Goal: Communication & Community: Participate in discussion

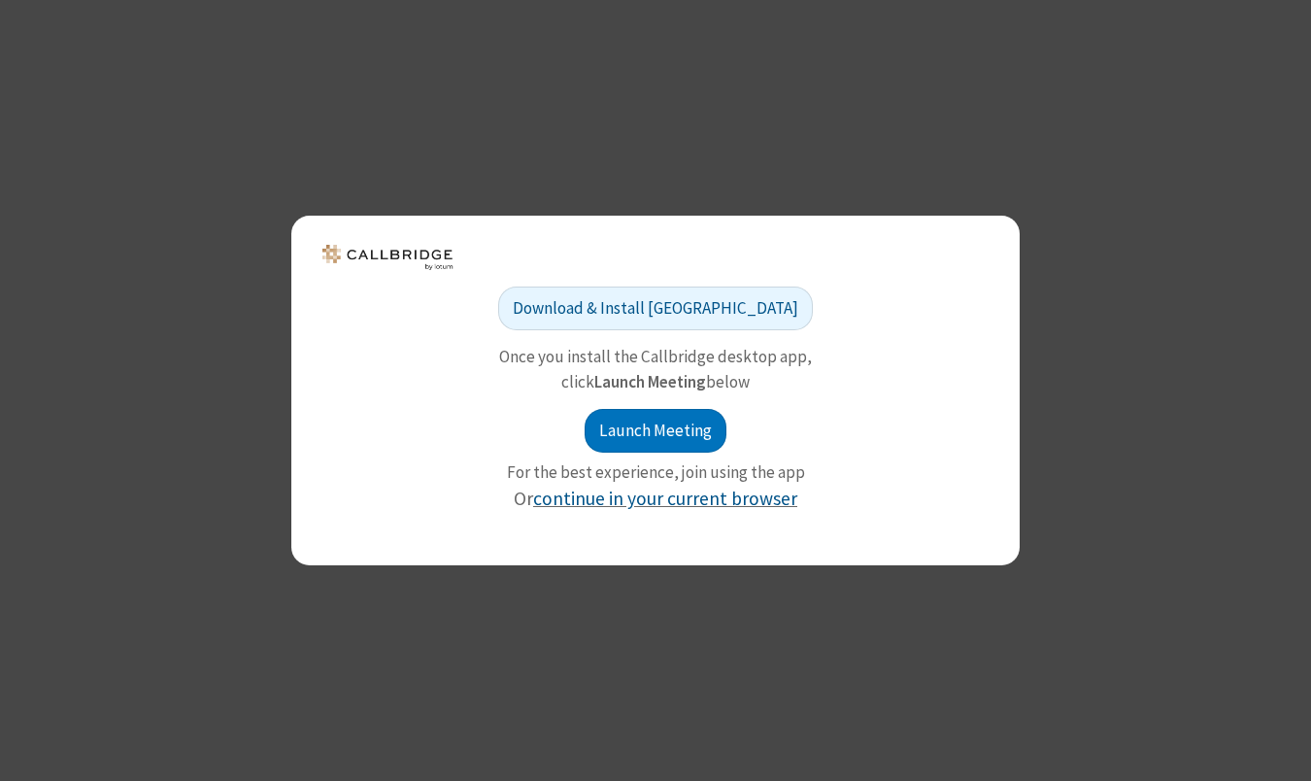
click at [676, 490] on link "continue in your current browser" at bounding box center [665, 498] width 264 height 23
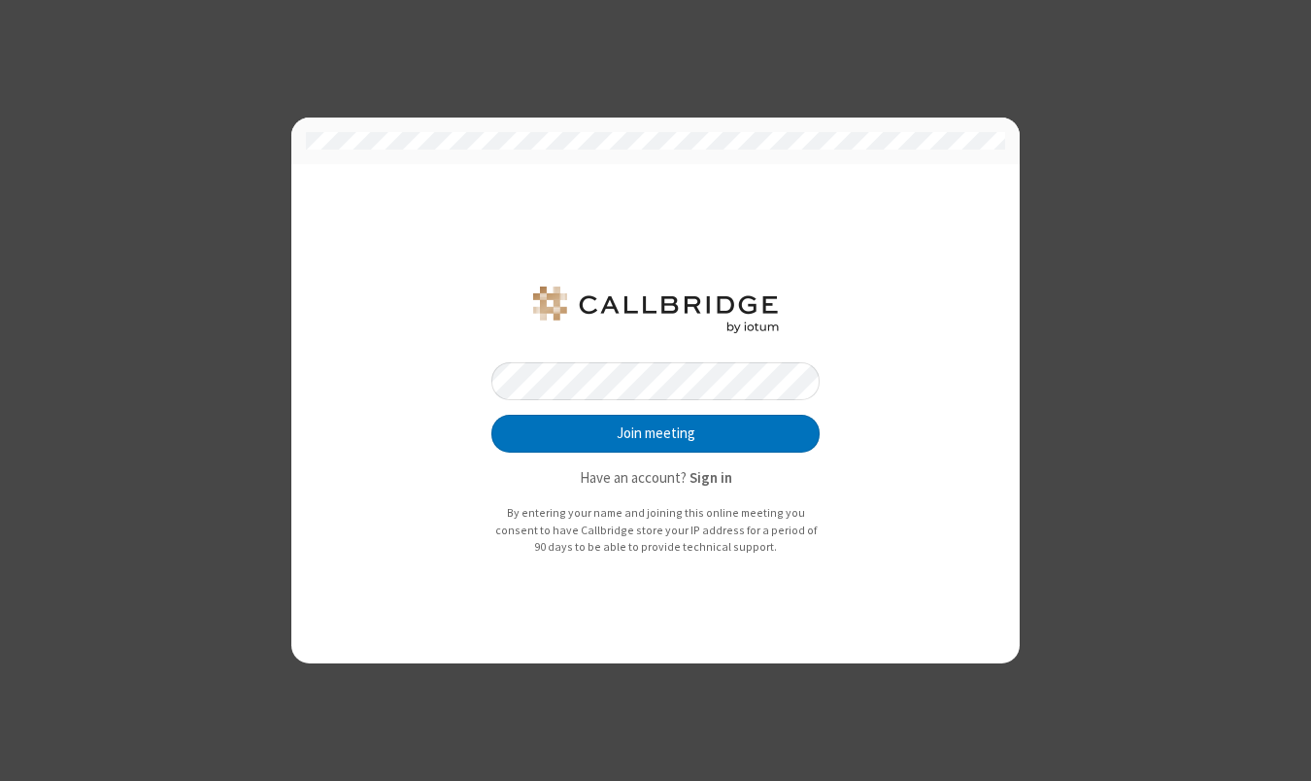
click at [656, 435] on button "Join meeting" at bounding box center [656, 434] width 328 height 39
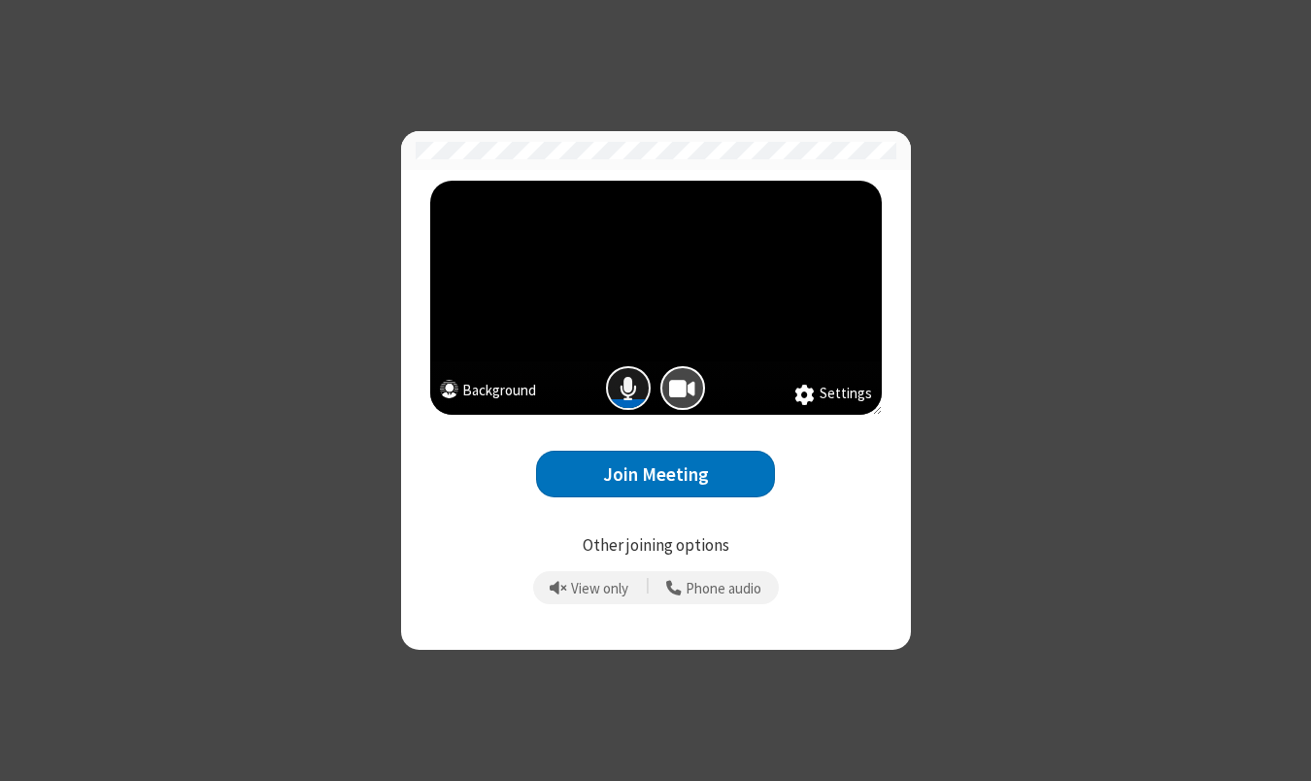
click at [636, 391] on span "Mic is on" at bounding box center [628, 388] width 17 height 28
click at [654, 485] on button "Join Meeting" at bounding box center [655, 475] width 239 height 48
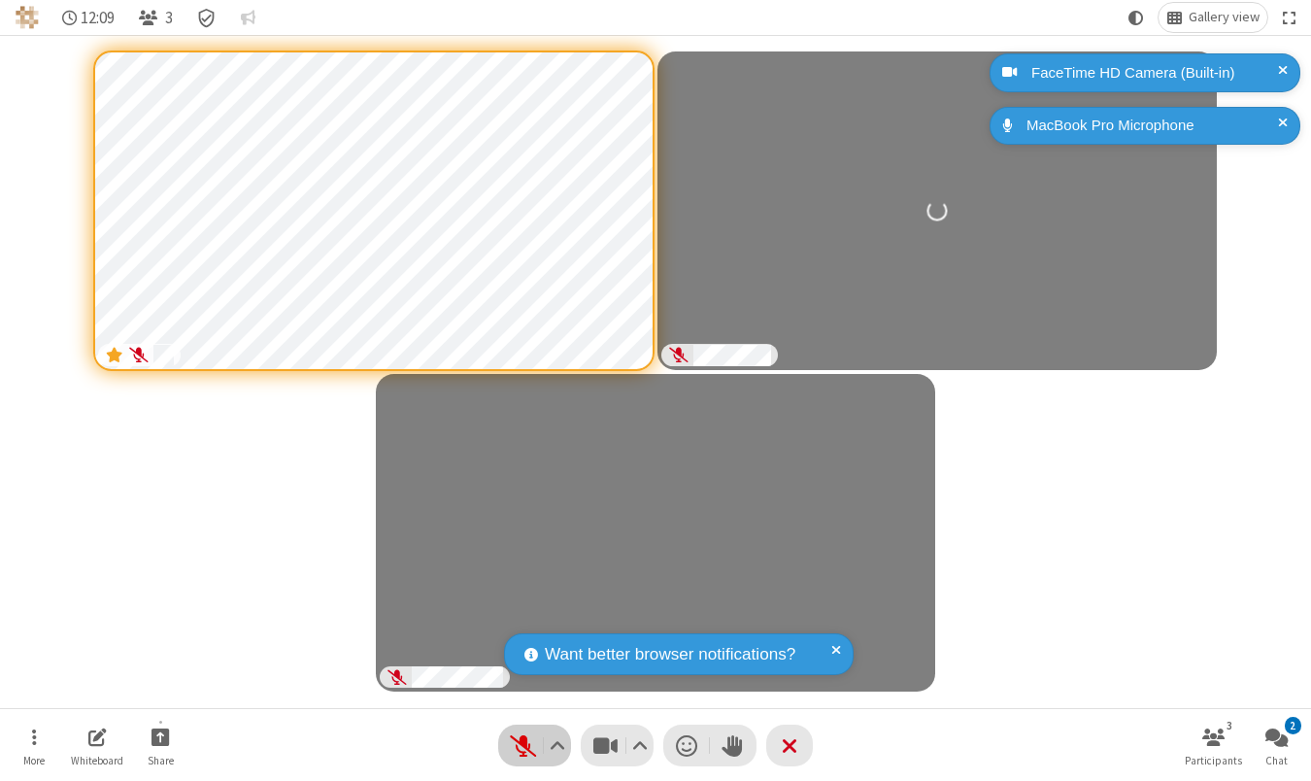
click at [536, 743] on span "Unmute (⌘+Shift+A)" at bounding box center [522, 745] width 29 height 28
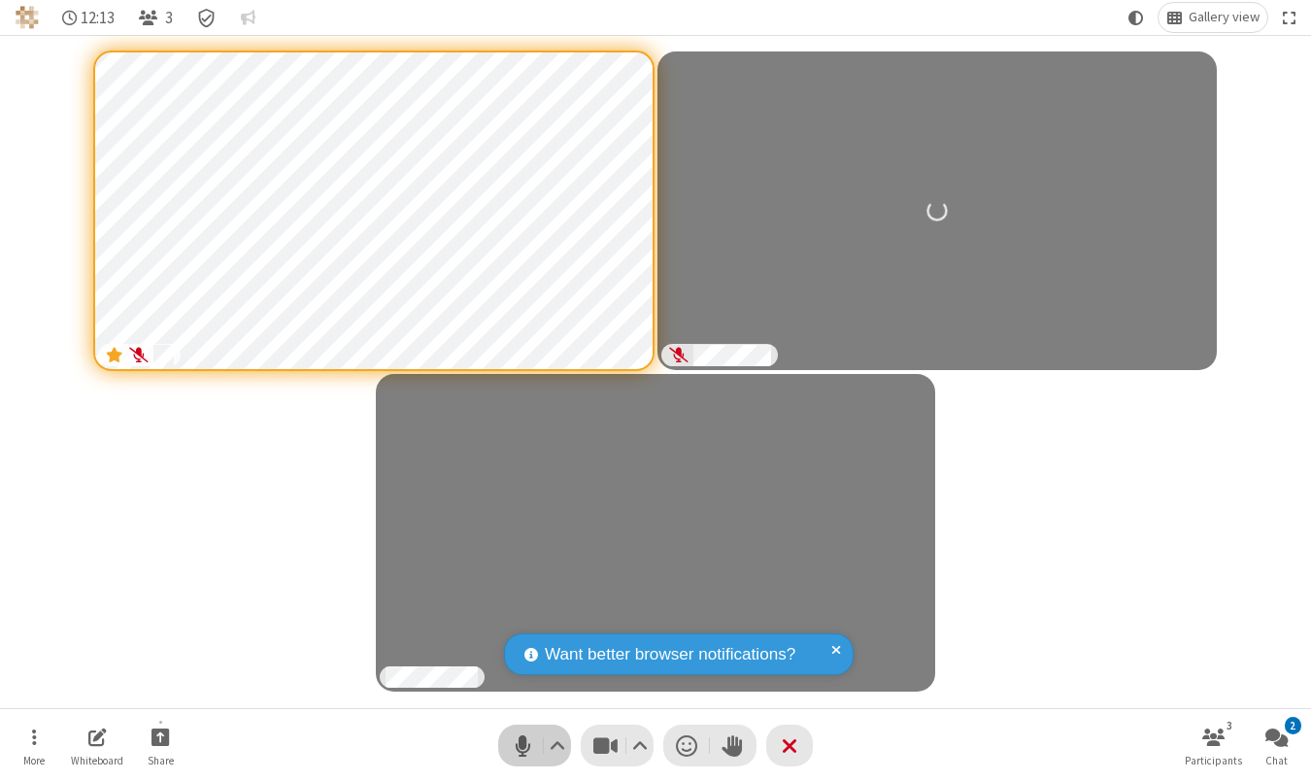
click at [526, 740] on span "Mute (⌘+Shift+A)" at bounding box center [522, 745] width 29 height 28
click at [526, 740] on span "Unmute (⌘+Shift+A)" at bounding box center [522, 745] width 29 height 28
click at [526, 740] on span "Mute (⌘+Shift+A)" at bounding box center [522, 745] width 29 height 28
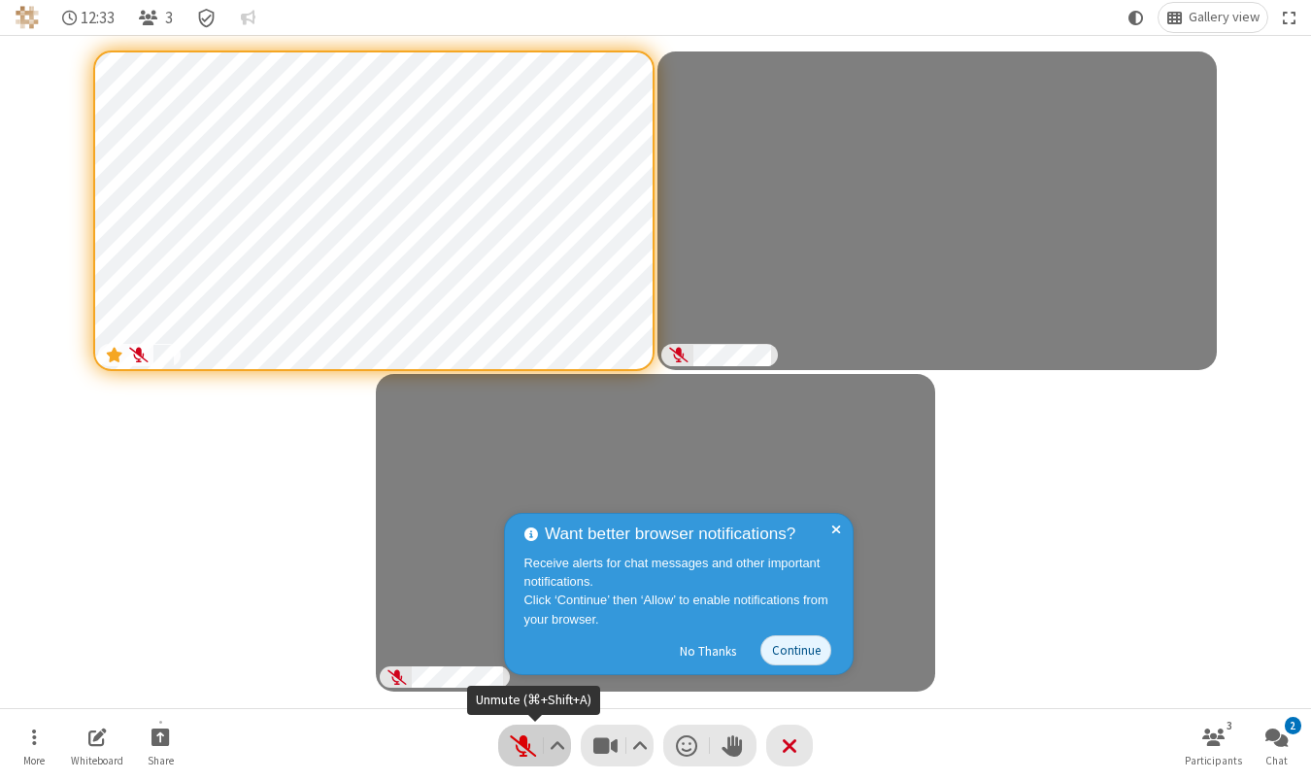
click at [535, 741] on span "Unmute (⌘+Shift+A)" at bounding box center [522, 745] width 29 height 28
click at [524, 739] on span "Mute (⌘+Shift+A)" at bounding box center [522, 745] width 29 height 28
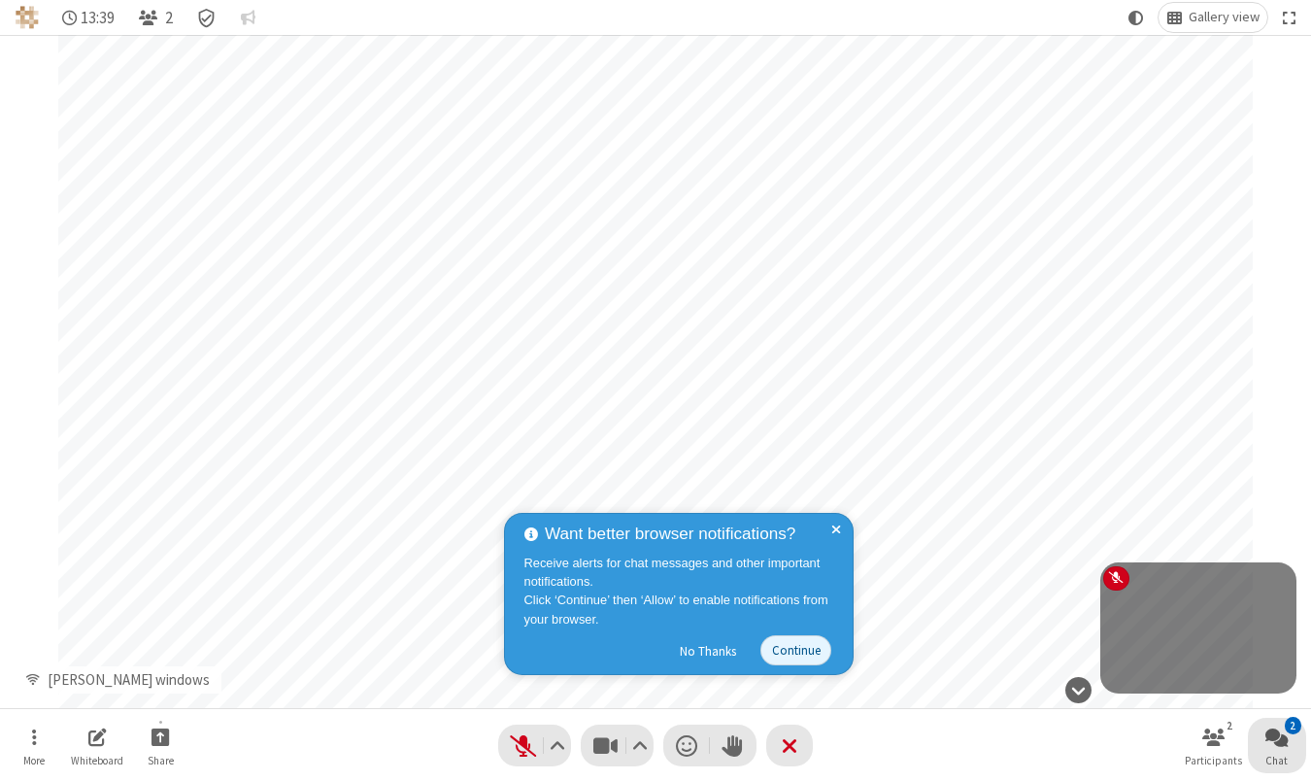
click at [1281, 743] on span "Open chat" at bounding box center [1277, 737] width 23 height 24
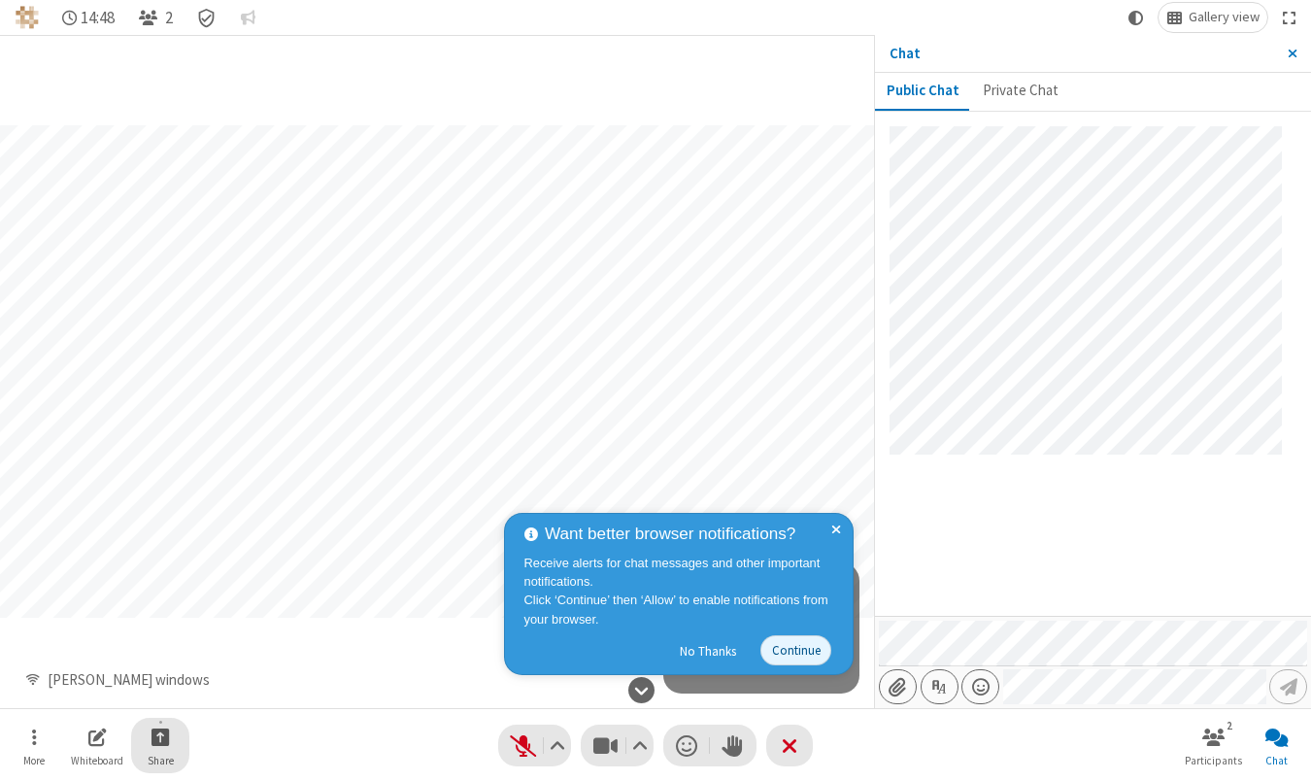
click at [146, 733] on button "Share" at bounding box center [160, 745] width 58 height 55
click at [220, 697] on span "Share my screen" at bounding box center [172, 692] width 144 height 17
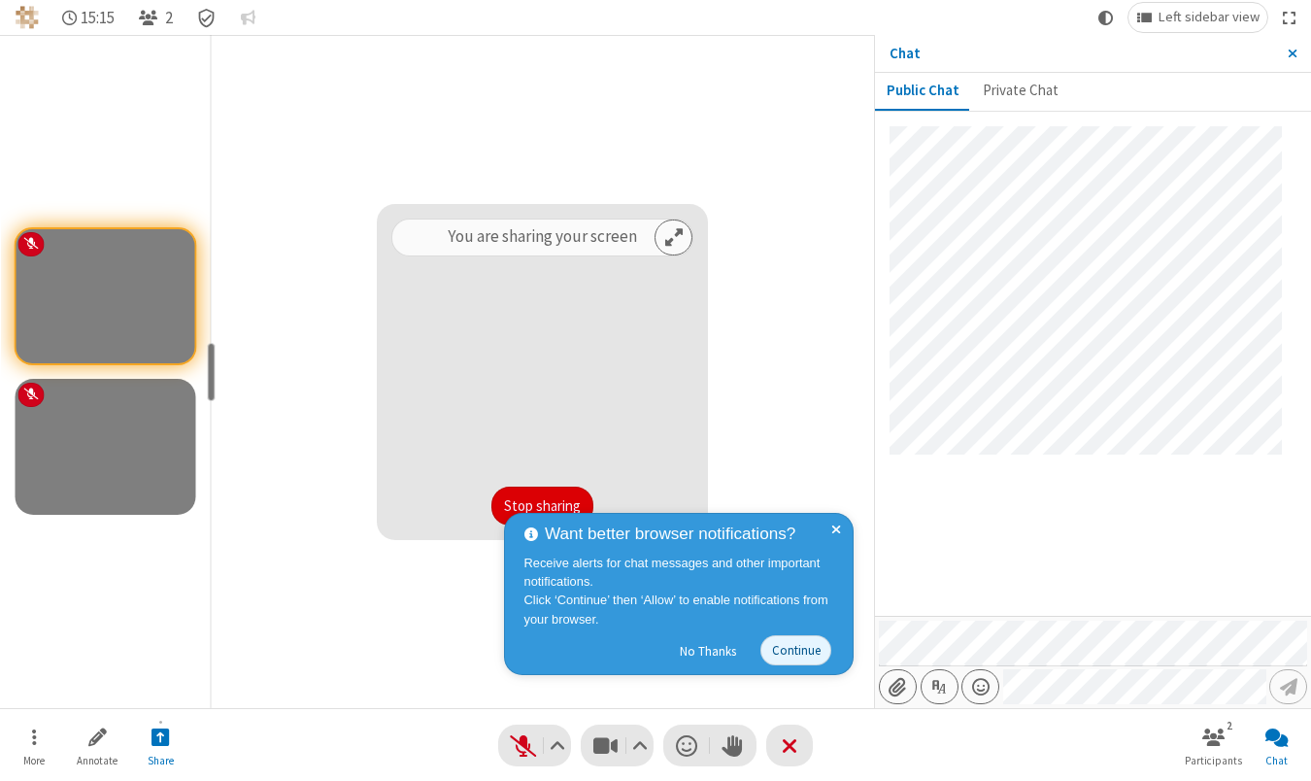
click at [549, 500] on button "Stop sharing" at bounding box center [543, 506] width 102 height 39
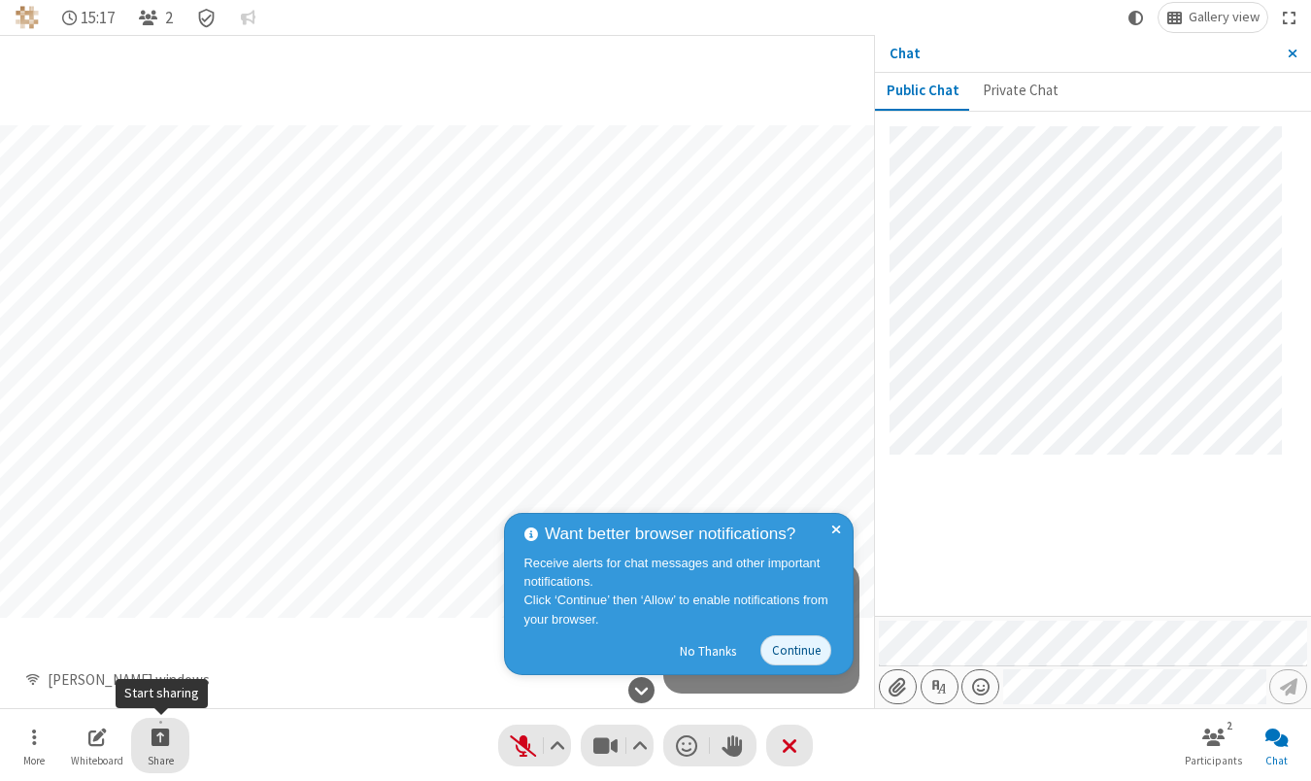
click at [177, 737] on button "Share" at bounding box center [160, 745] width 58 height 55
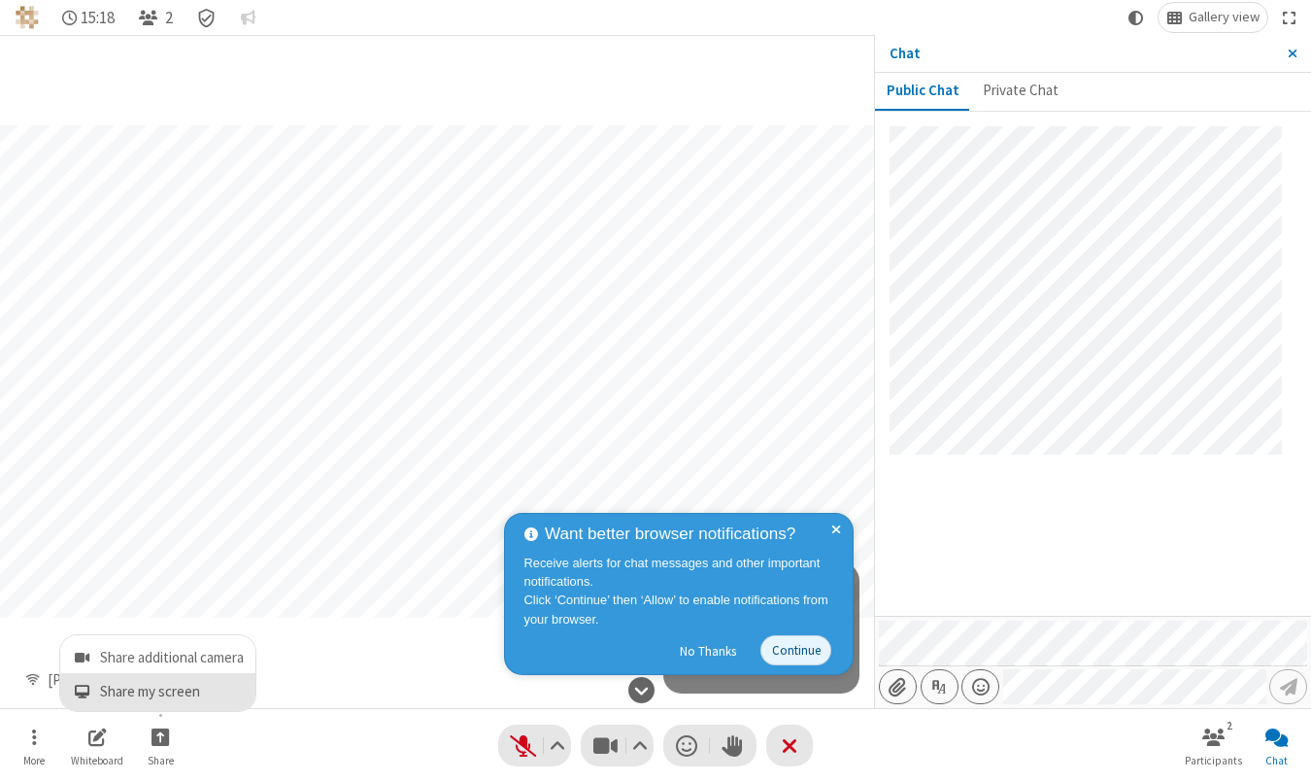
click at [180, 673] on button "Share my screen" at bounding box center [157, 692] width 195 height 38
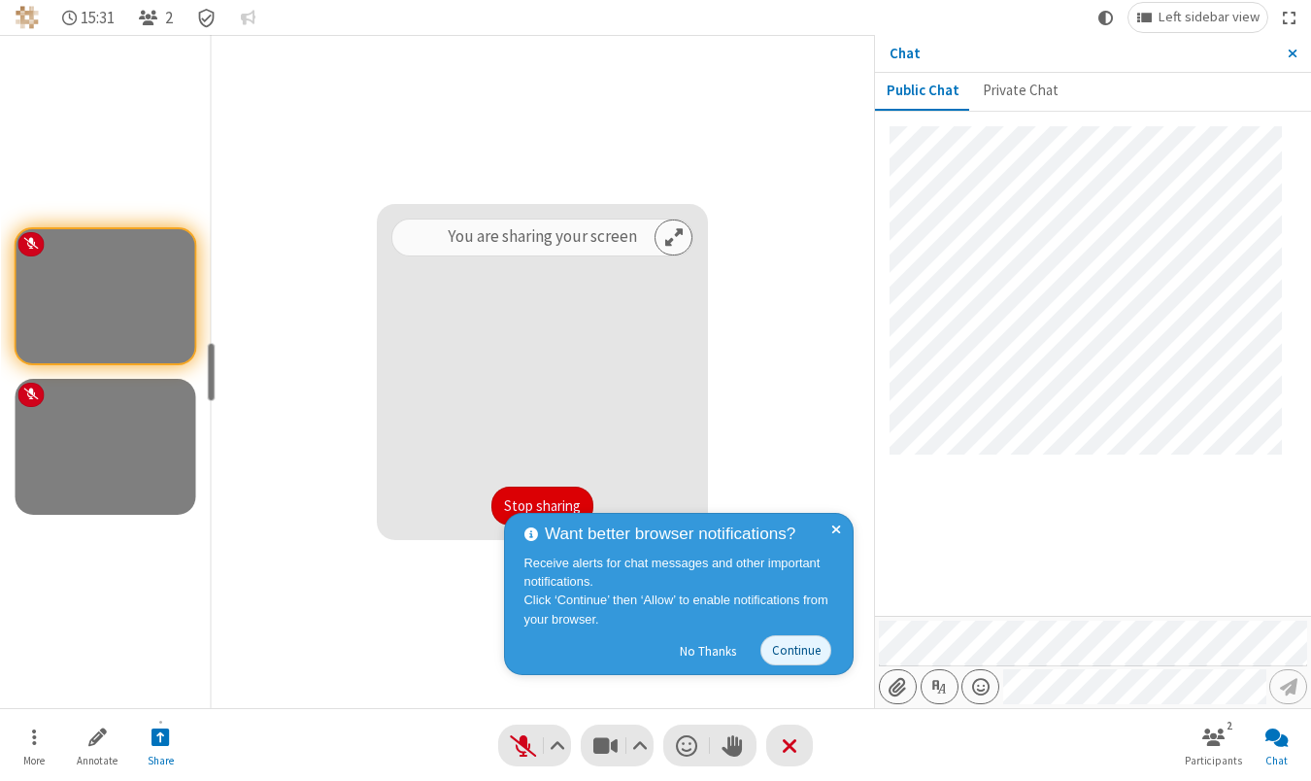
click at [551, 501] on button "Stop sharing" at bounding box center [543, 506] width 102 height 39
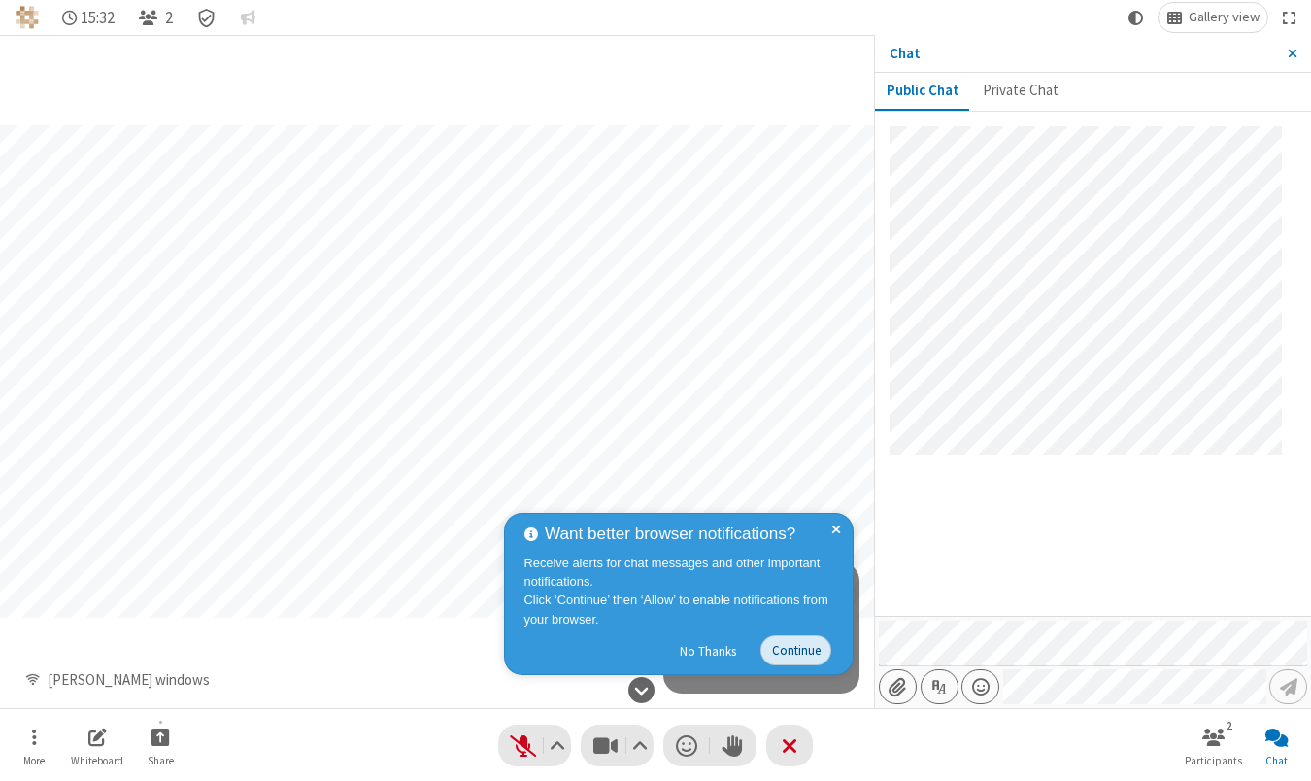
click at [788, 645] on button "Continue" at bounding box center [796, 650] width 71 height 30
